Goal: Task Accomplishment & Management: Use online tool/utility

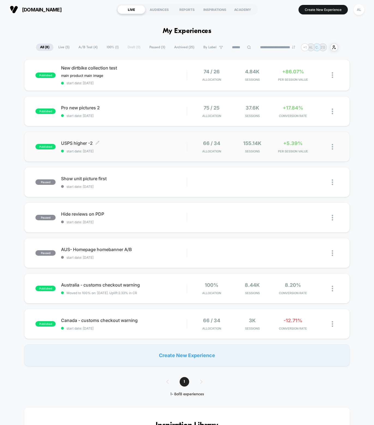
click at [122, 143] on span "USPS higher -2 Click to edit experience details" at bounding box center [124, 142] width 126 height 5
